Goal: Book appointment/travel/reservation

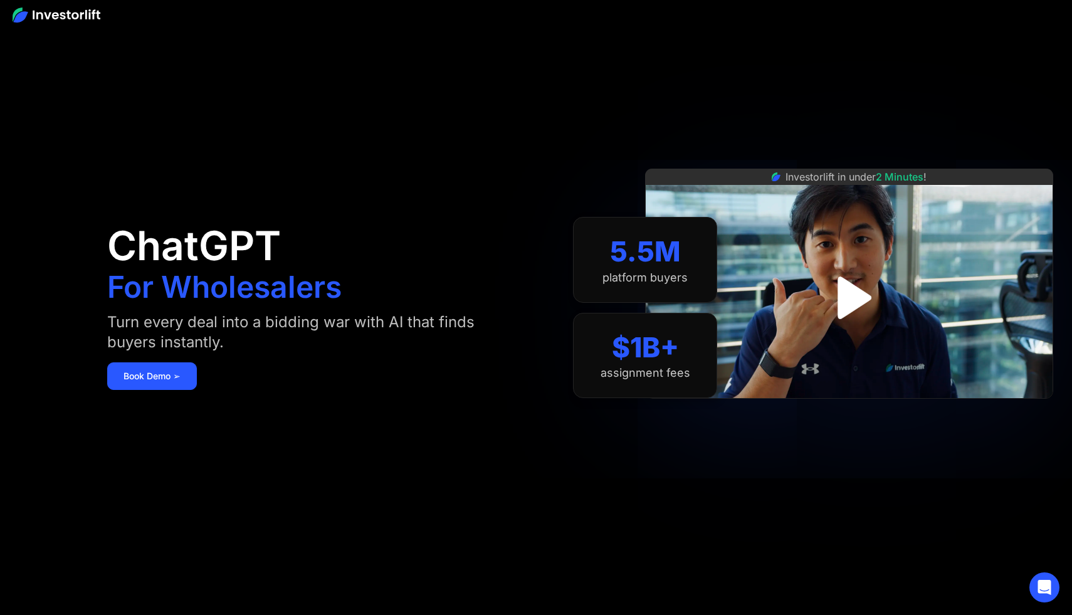
click at [847, 290] on img "open lightbox" at bounding box center [849, 297] width 76 height 76
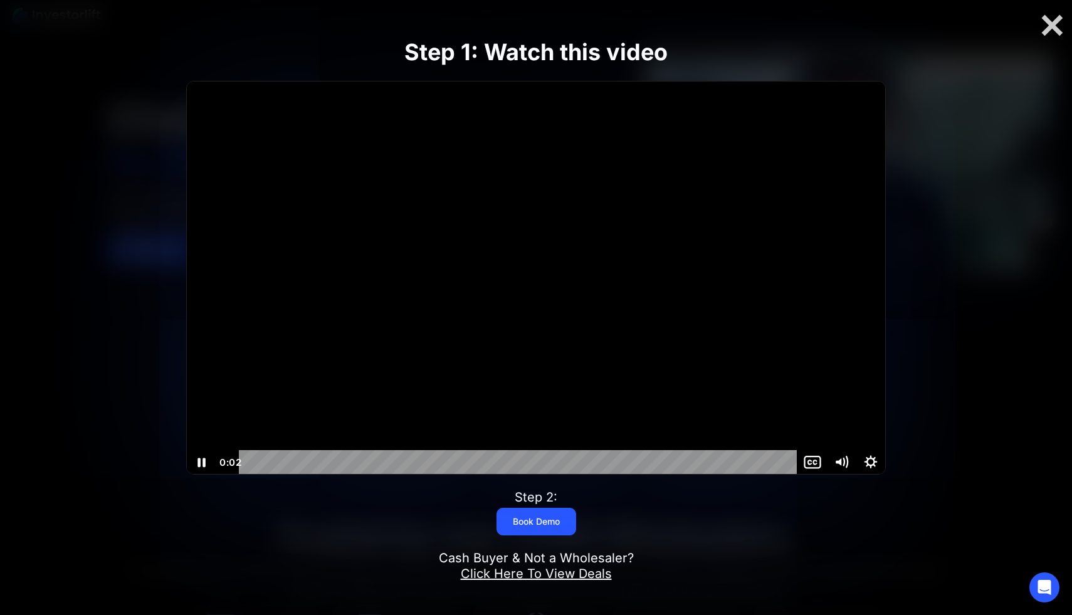
scroll to position [114, 0]
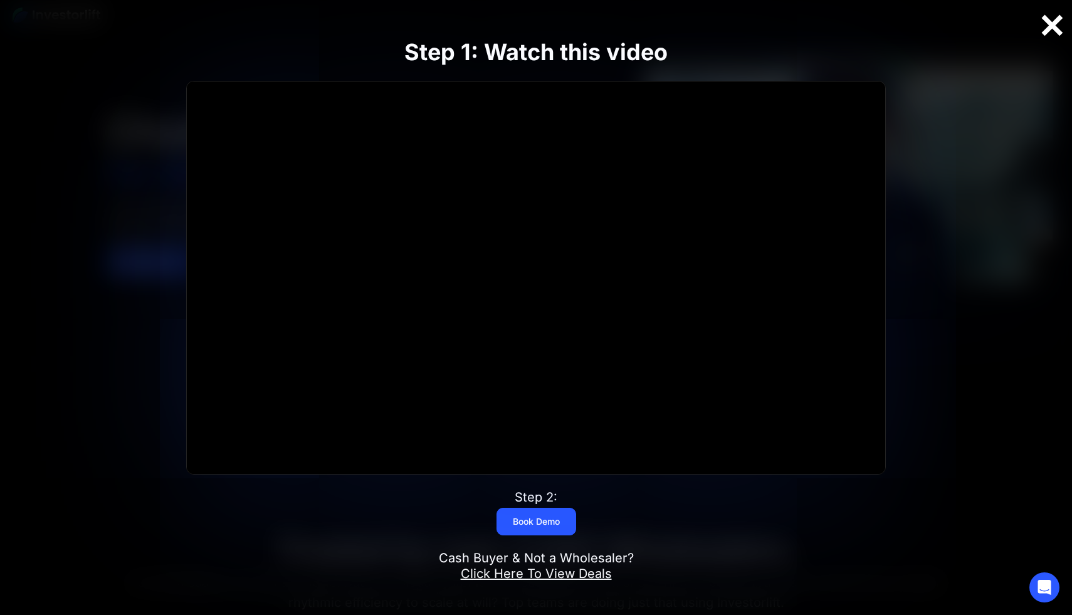
click at [1055, 26] on div at bounding box center [1052, 26] width 40 height 26
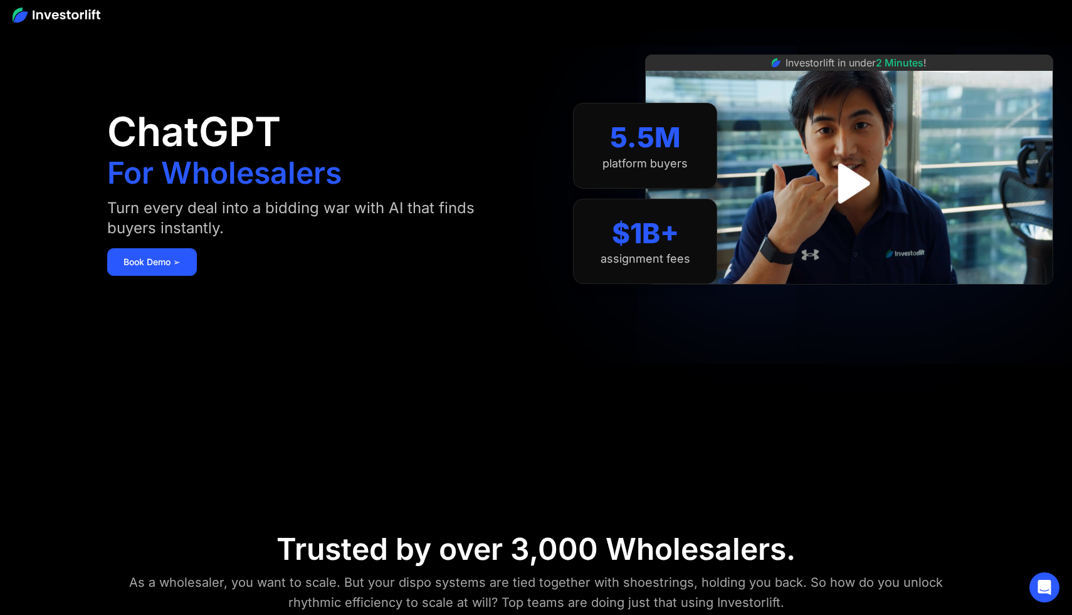
scroll to position [239, 0]
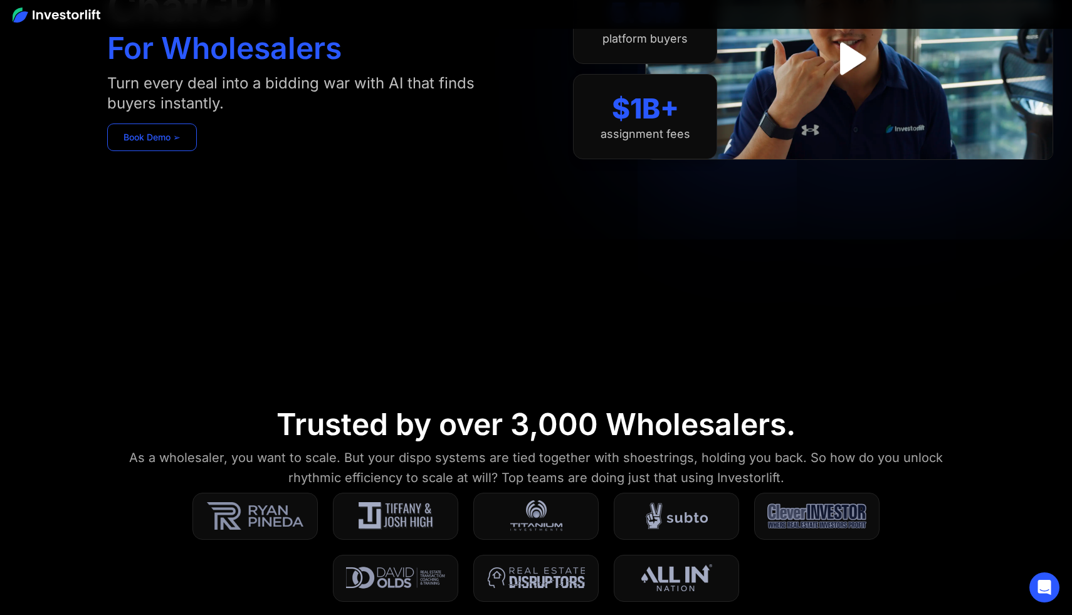
click at [163, 133] on link "Book Demo ➢" at bounding box center [152, 138] width 90 height 28
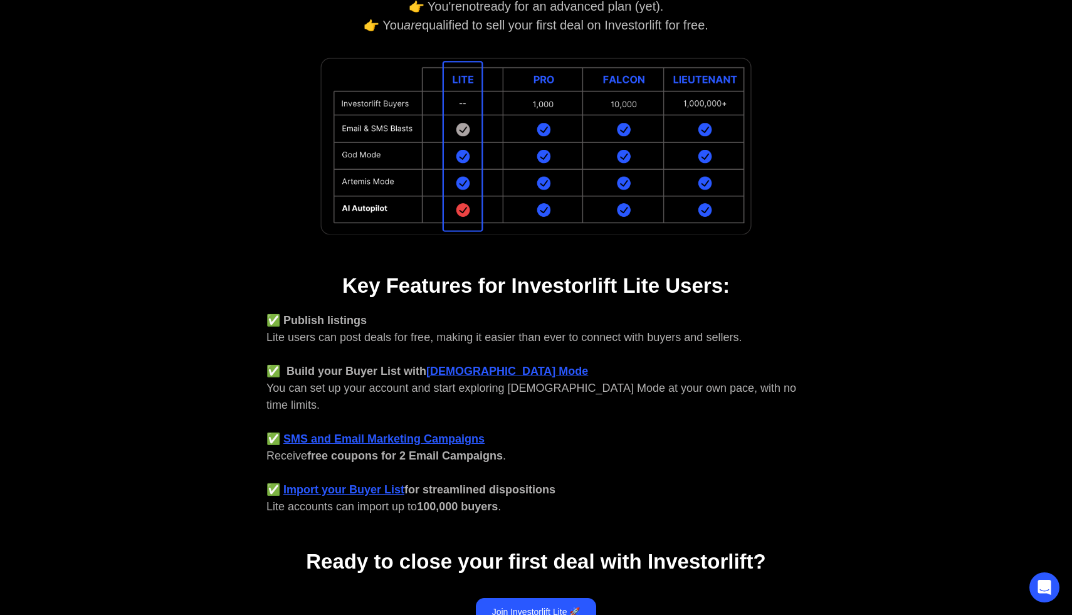
scroll to position [258, 0]
click at [523, 598] on link "Join Investorlift Lite 🚀" at bounding box center [536, 612] width 121 height 28
click at [704, 77] on img at bounding box center [536, 146] width 439 height 186
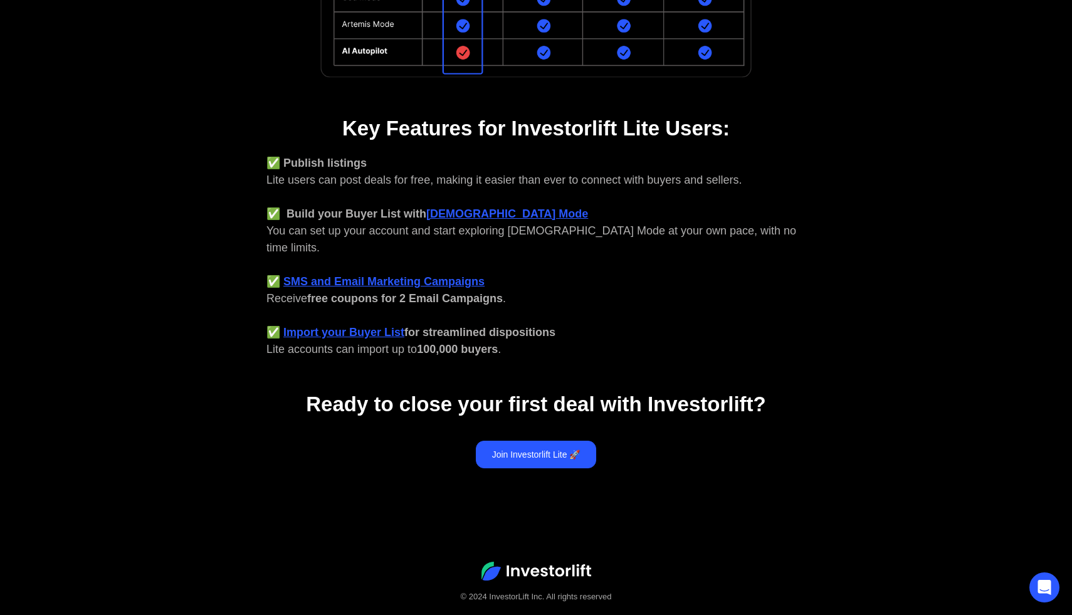
scroll to position [425, 0]
